Goal: Information Seeking & Learning: Learn about a topic

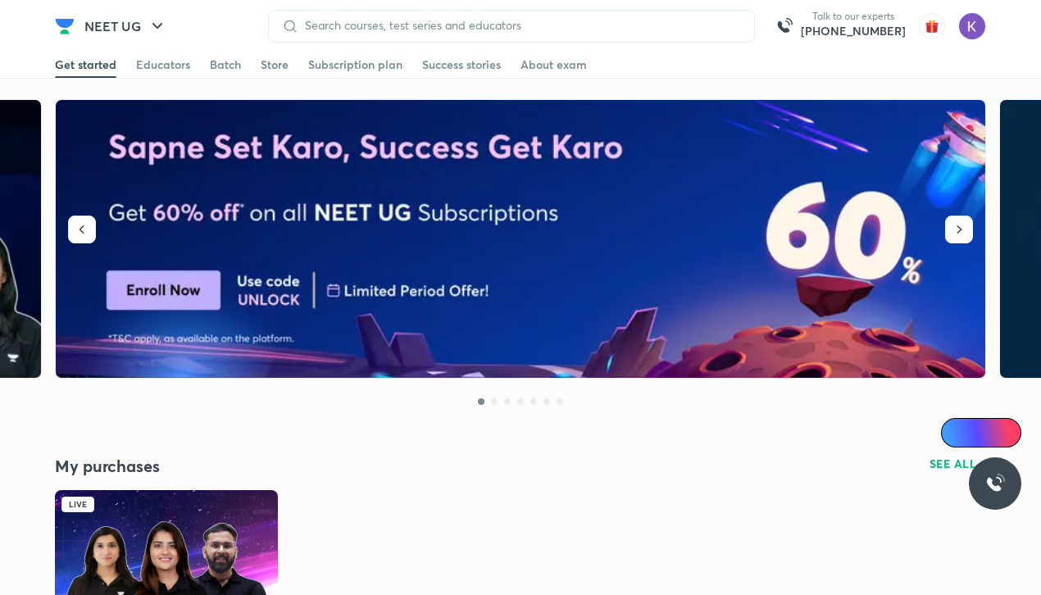
click at [130, 534] on img at bounding box center [166, 552] width 223 height 125
